Goal: Subscribe to service/newsletter

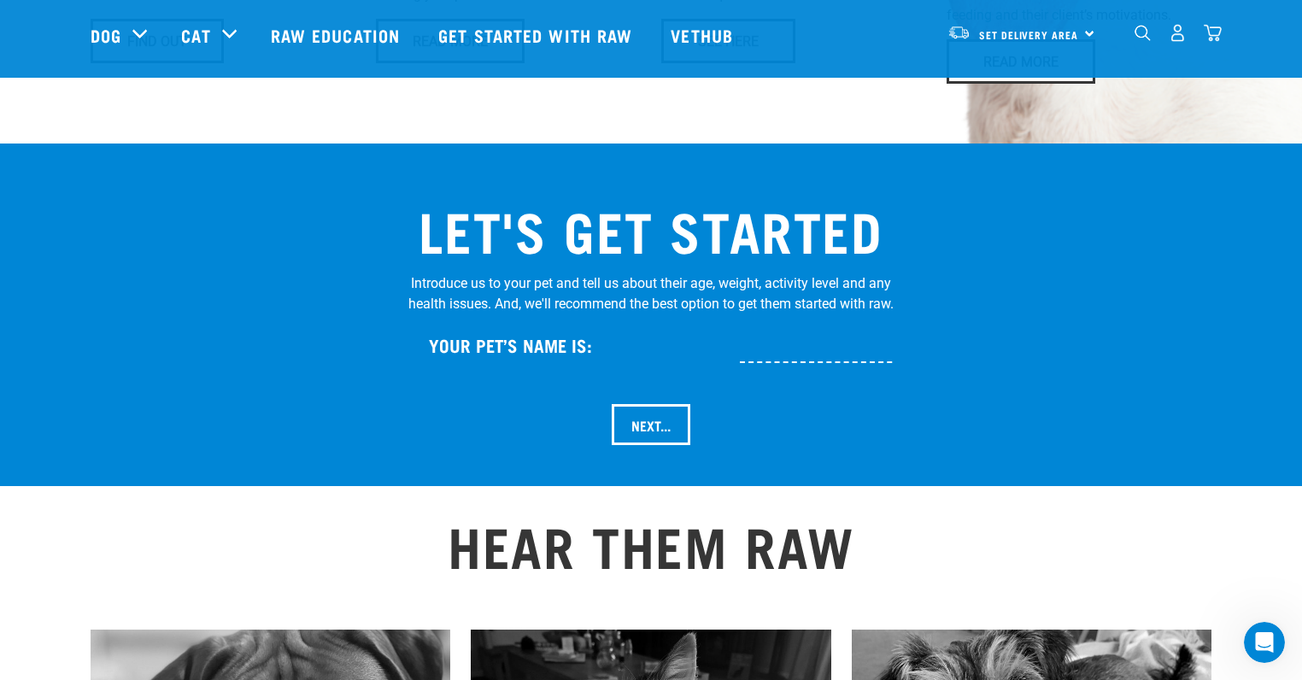
scroll to position [1623, 0]
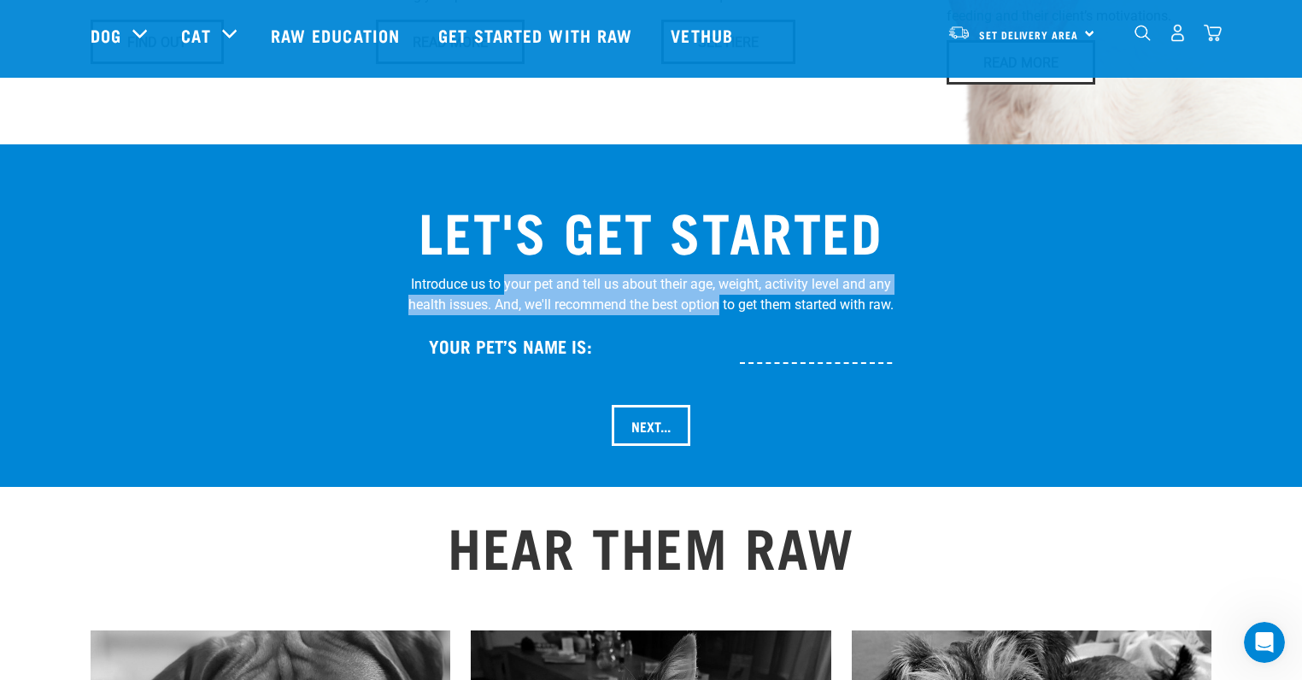
drag, startPoint x: 548, startPoint y: 237, endPoint x: 735, endPoint y: 256, distance: 188.1
click at [735, 274] on p "Introduce us to your pet and tell us about their age, weight, activity level an…" at bounding box center [650, 294] width 485 height 41
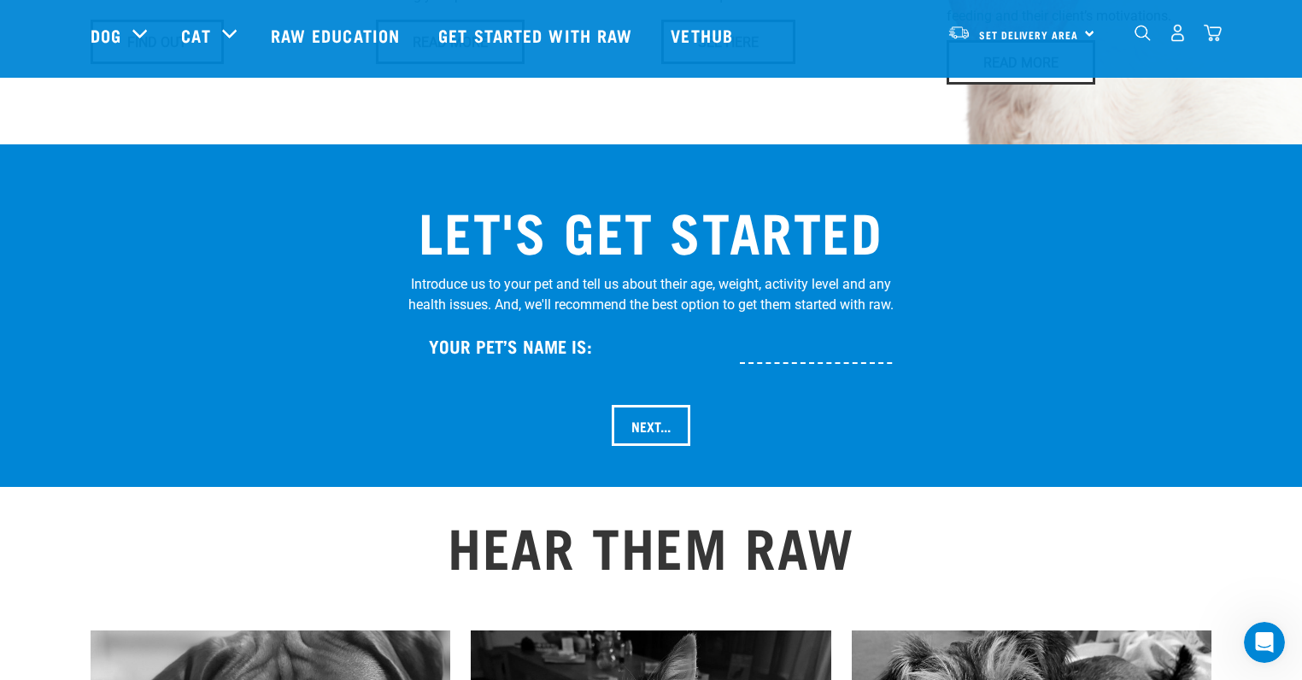
click at [354, 269] on div "LET'S GET STARTED Introduce us to your pet and tell us about their age, weight,…" at bounding box center [651, 316] width 1261 height 302
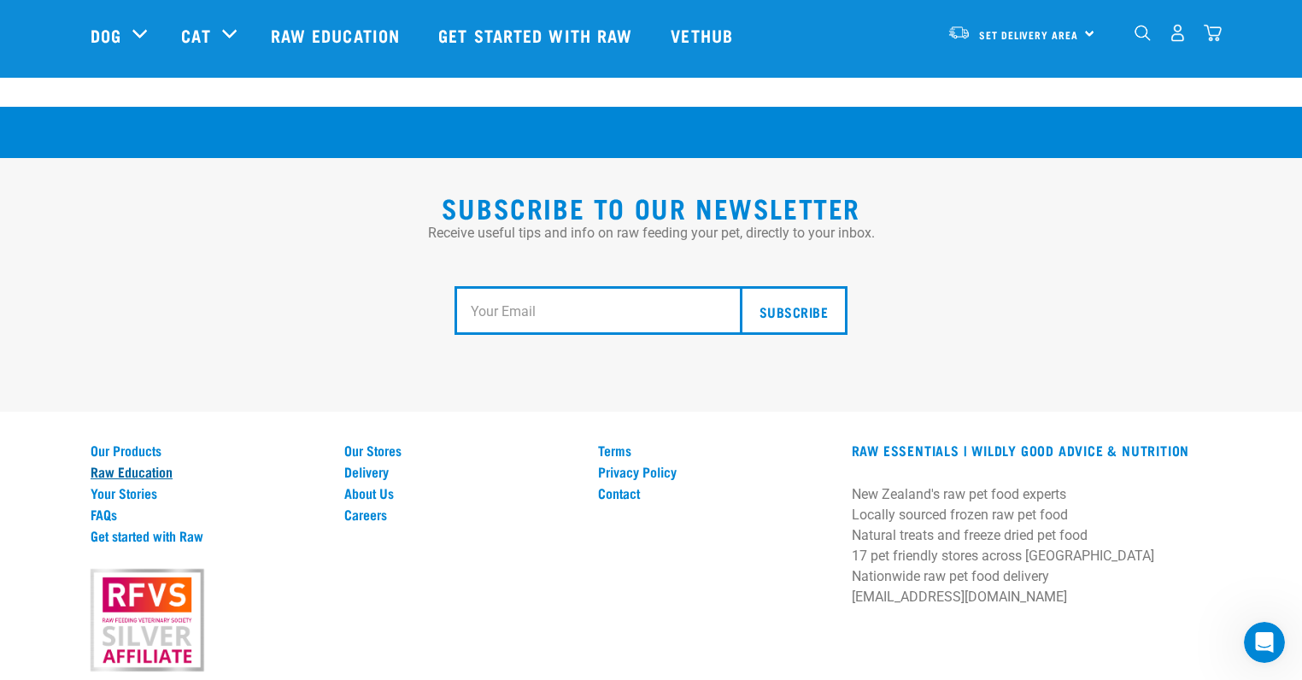
scroll to position [3145, 0]
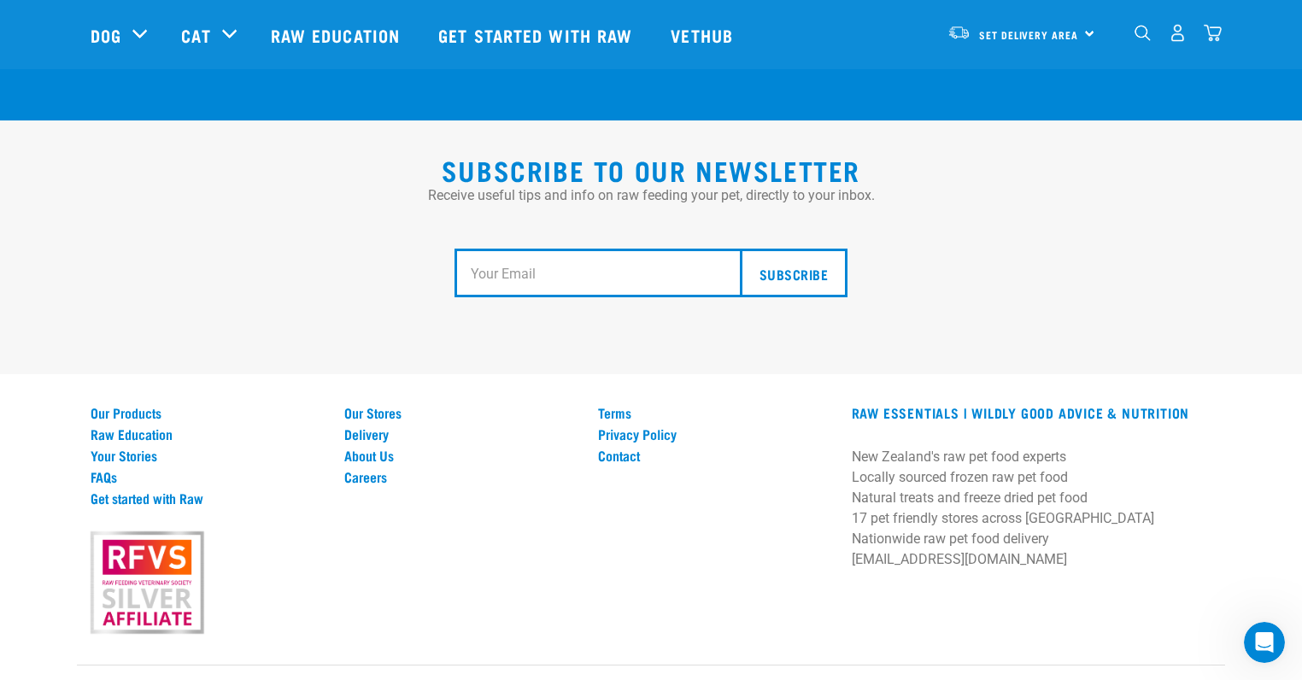
click at [531, 249] on input "email" at bounding box center [603, 274] width 298 height 50
type input "waynenmeadows@gmail.com"
click at [783, 249] on input "Subscribe" at bounding box center [794, 274] width 108 height 50
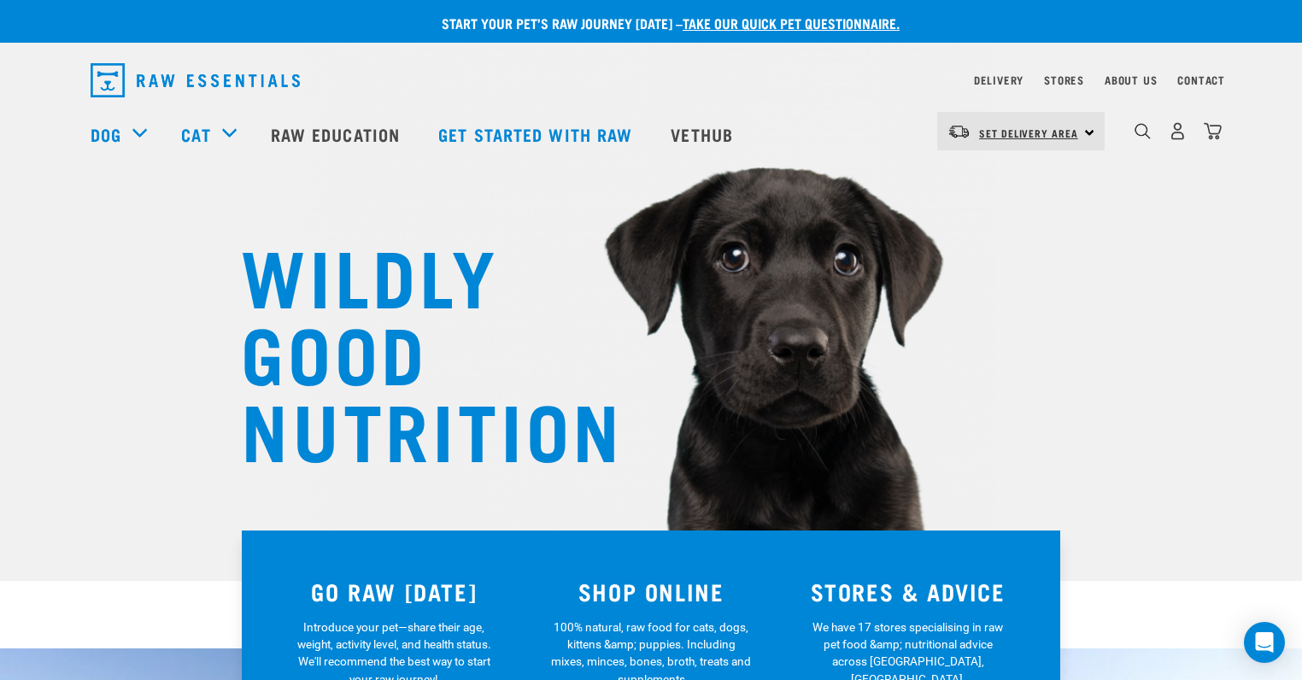
click at [1021, 132] on span "Set Delivery Area" at bounding box center [1028, 133] width 99 height 6
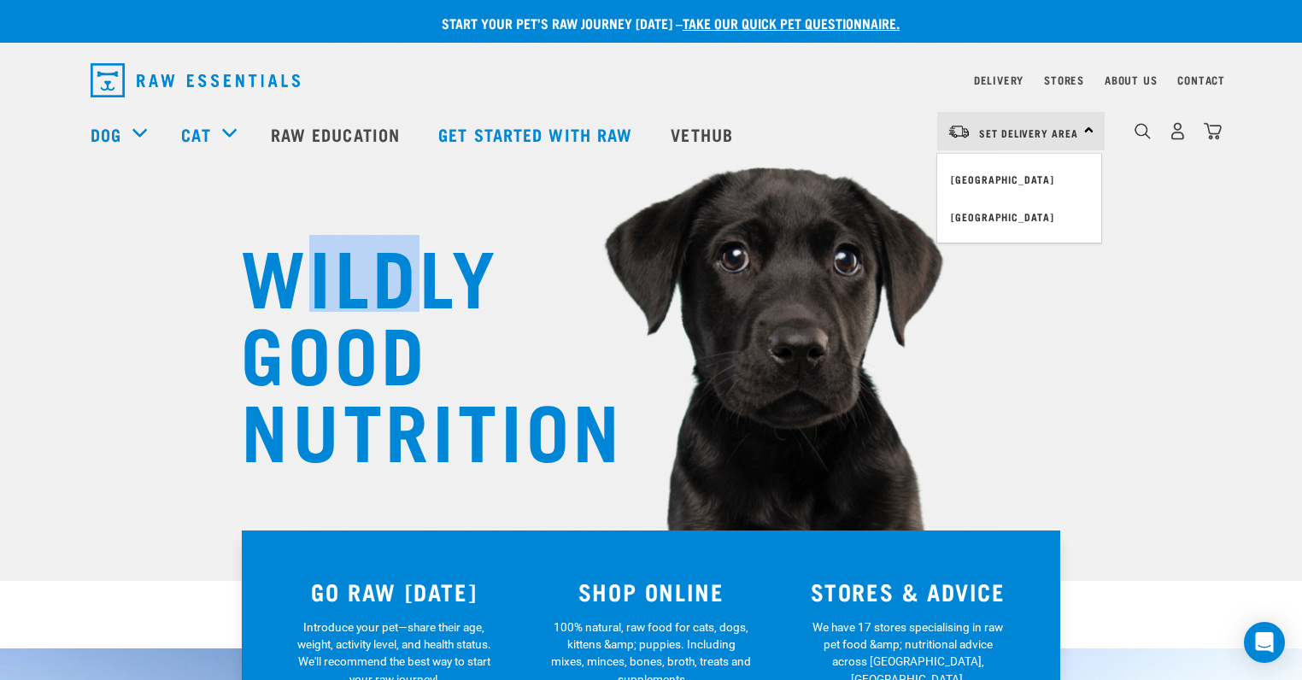
drag, startPoint x: 342, startPoint y: 280, endPoint x: 411, endPoint y: 289, distance: 69.7
click at [411, 289] on h1 "WILDLY GOOD NUTRITION" at bounding box center [412, 350] width 342 height 231
